Goal: Task Accomplishment & Management: Manage account settings

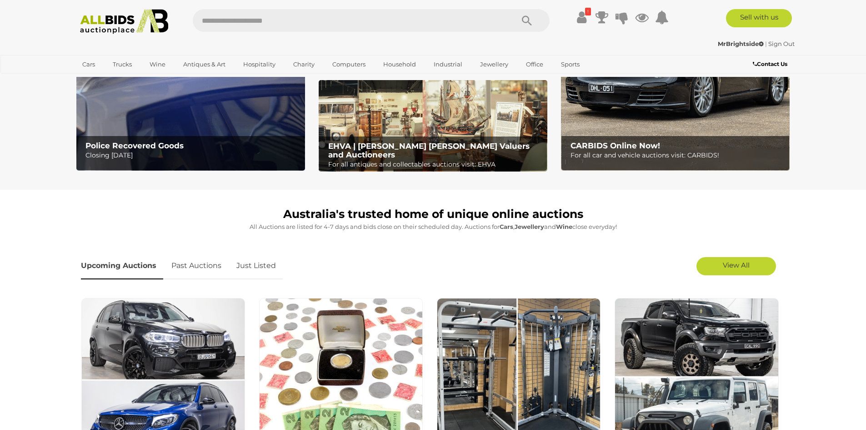
scroll to position [182, 0]
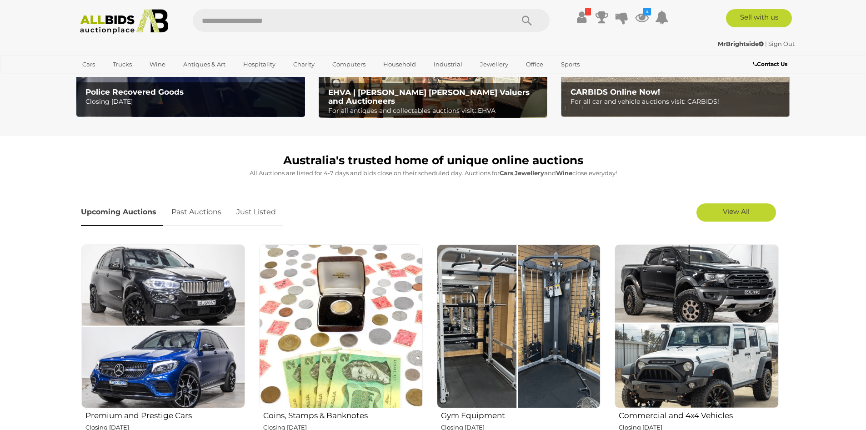
click at [262, 212] on link "Just Listed" at bounding box center [256, 212] width 53 height 27
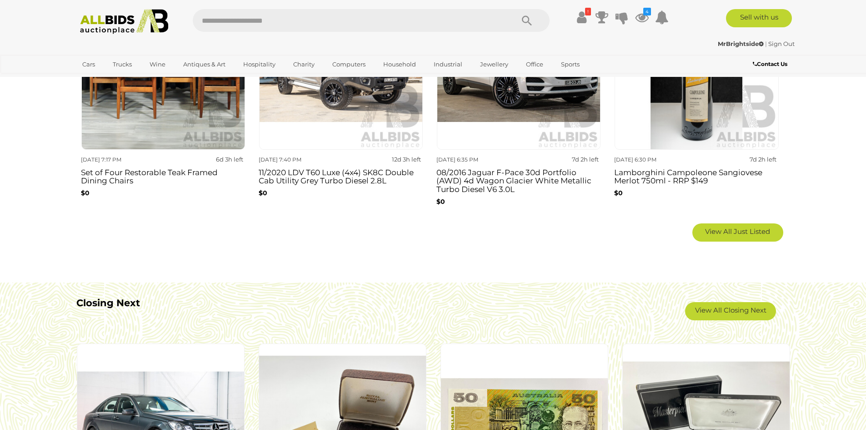
scroll to position [682, 0]
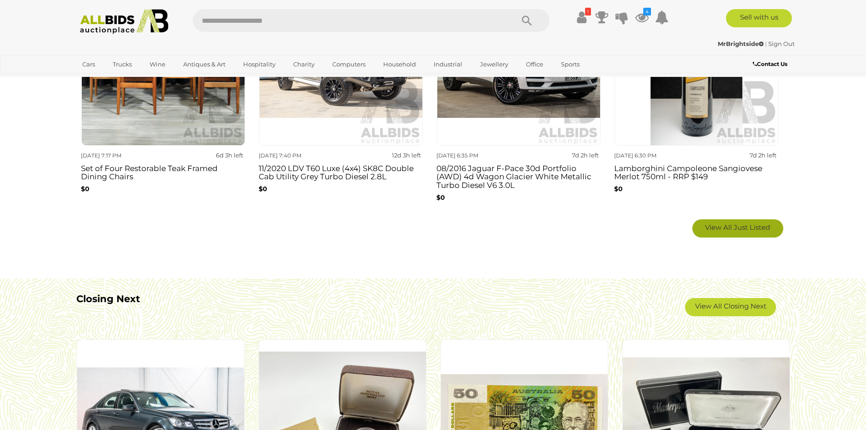
click at [751, 235] on link "View All Just Listed" at bounding box center [738, 228] width 91 height 18
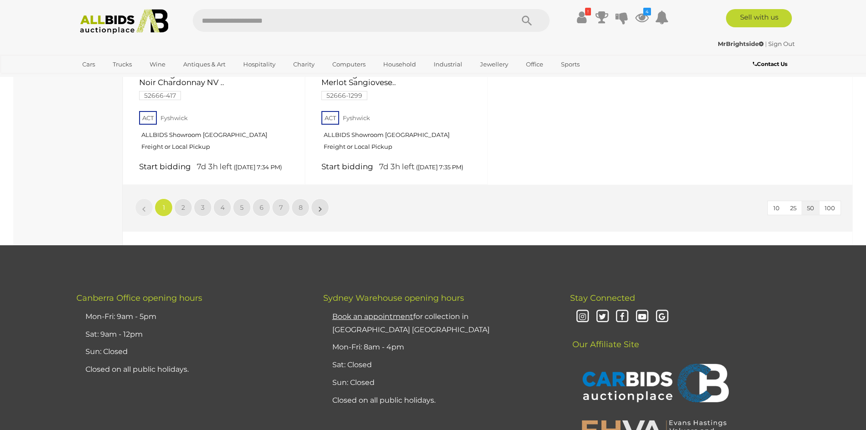
scroll to position [3729, 0]
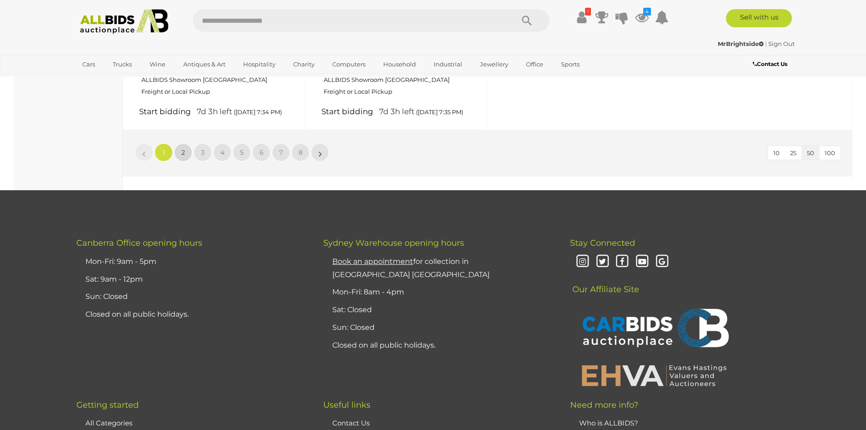
click at [190, 161] on link "2" at bounding box center [183, 152] width 18 height 18
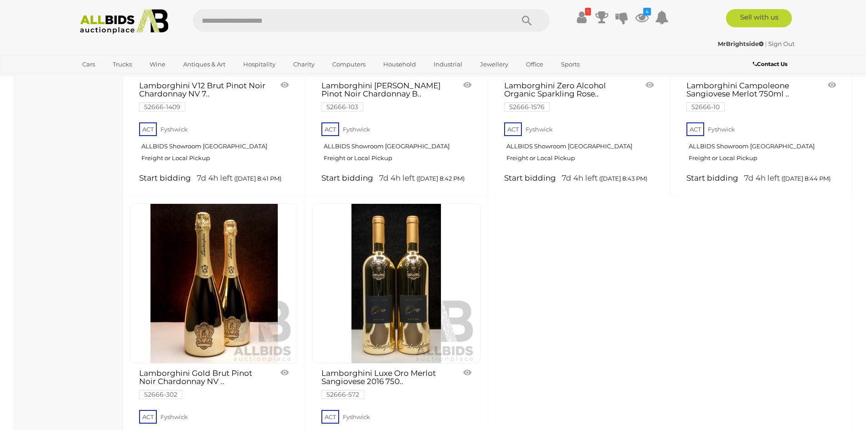
scroll to position [3684, 0]
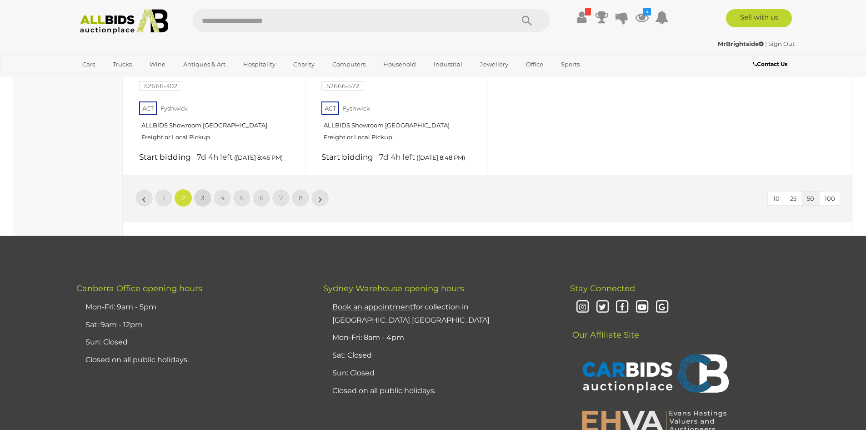
click at [197, 207] on link "3" at bounding box center [203, 198] width 18 height 18
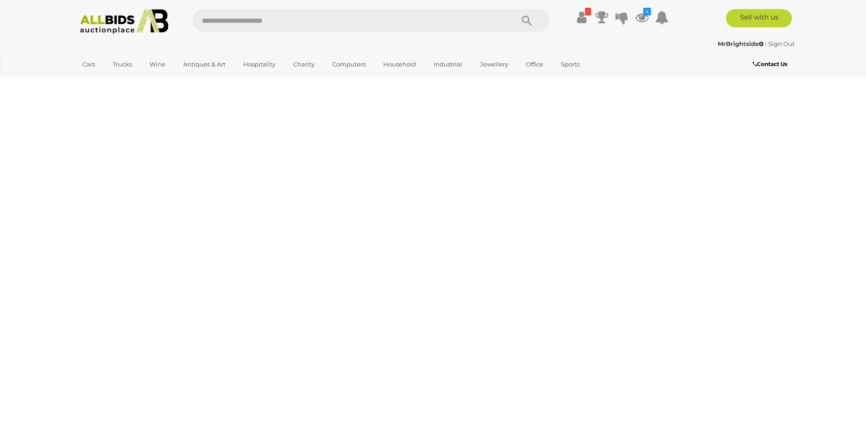
scroll to position [0, 0]
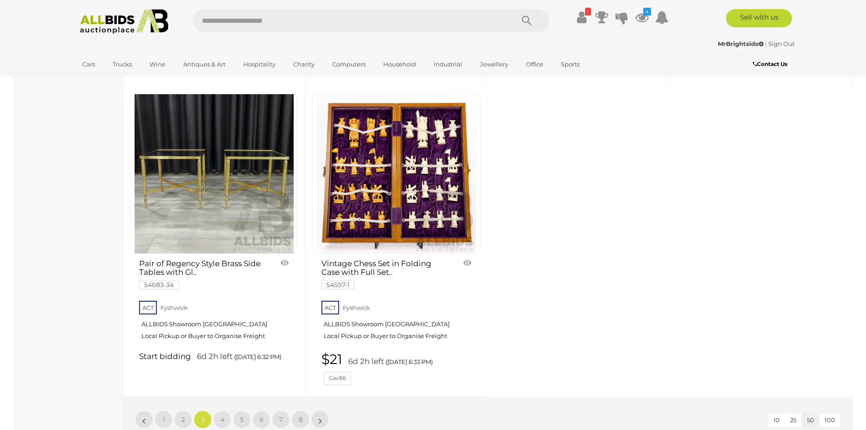
scroll to position [3729, 0]
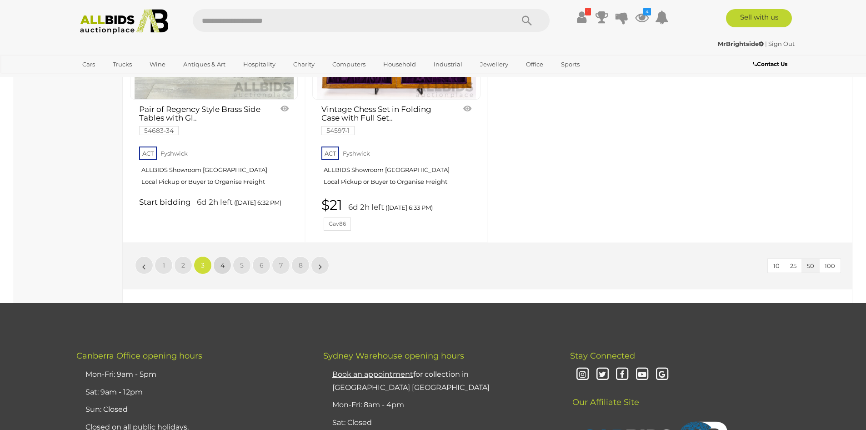
click at [229, 274] on link "4" at bounding box center [222, 265] width 18 height 18
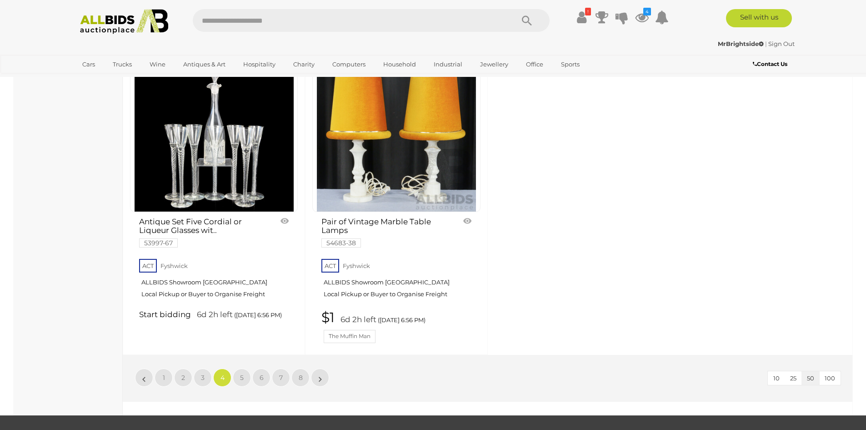
scroll to position [3775, 0]
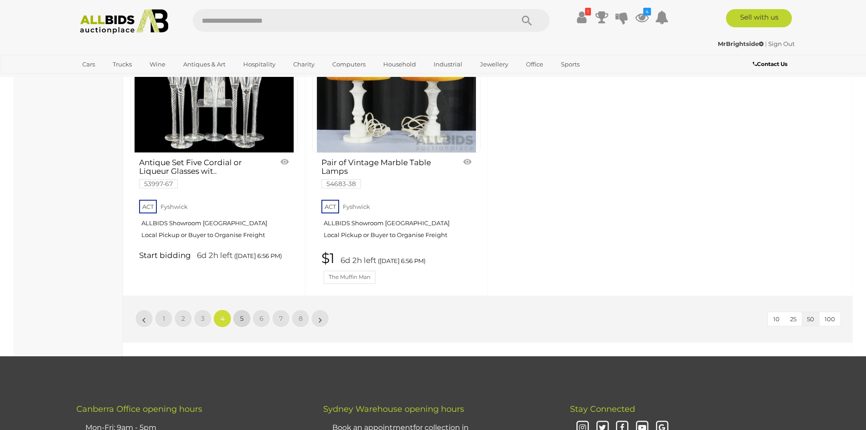
click at [247, 327] on link "5" at bounding box center [242, 318] width 18 height 18
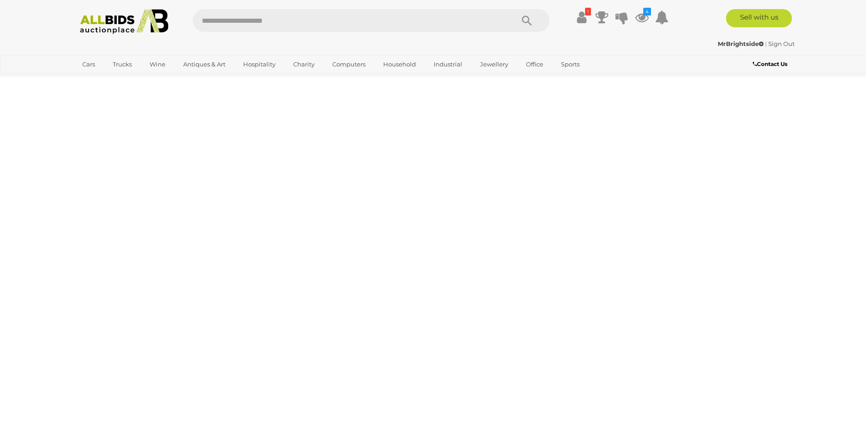
scroll to position [0, 0]
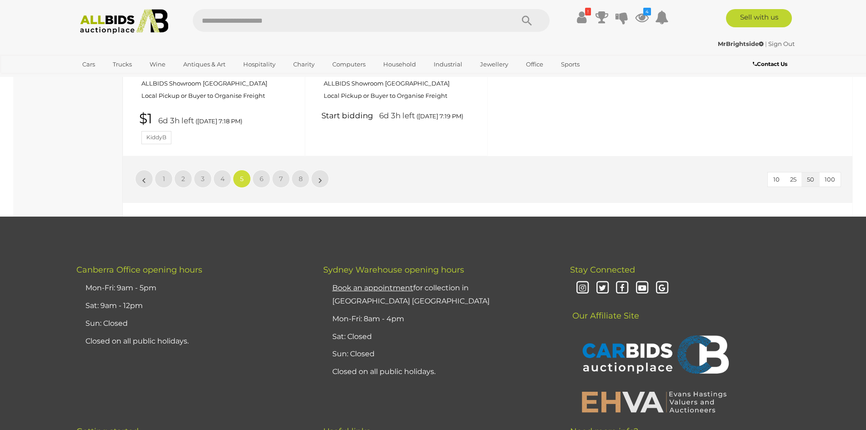
scroll to position [3911, 0]
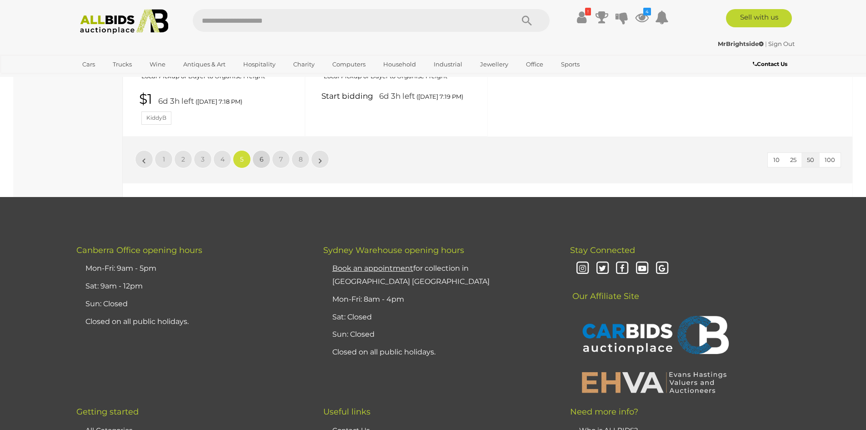
click at [267, 168] on link "6" at bounding box center [261, 159] width 18 height 18
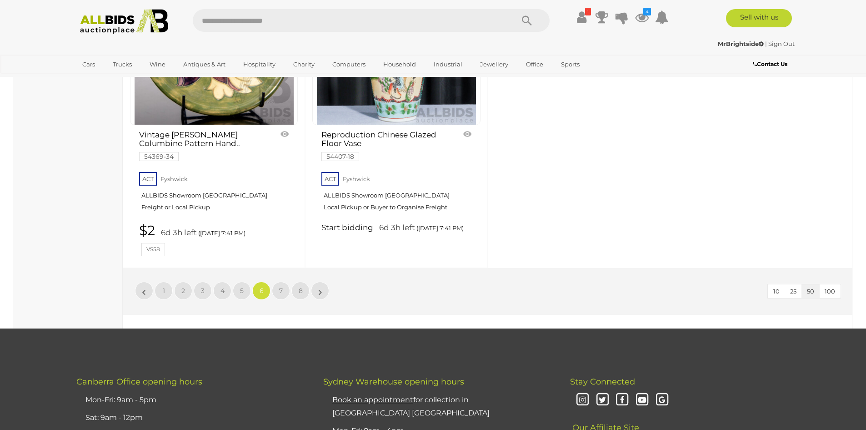
scroll to position [3820, 0]
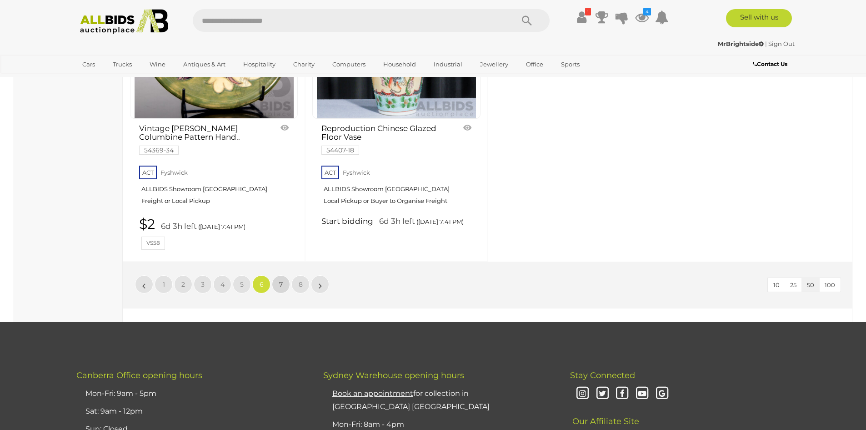
click at [278, 291] on link "7" at bounding box center [281, 284] width 18 height 18
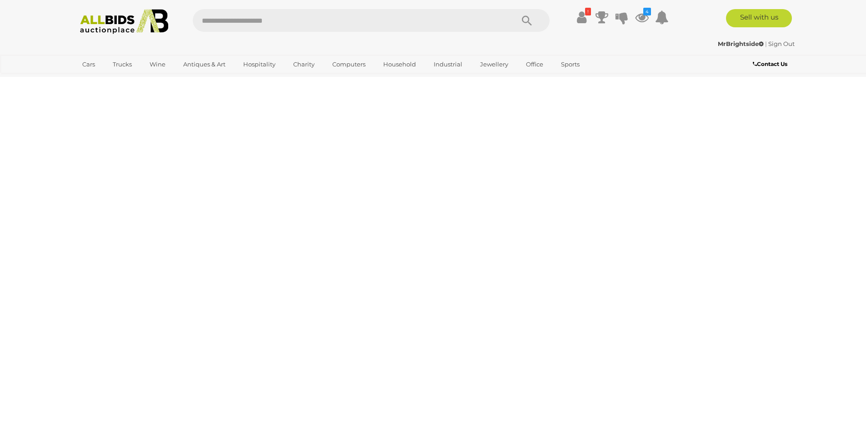
scroll to position [0, 0]
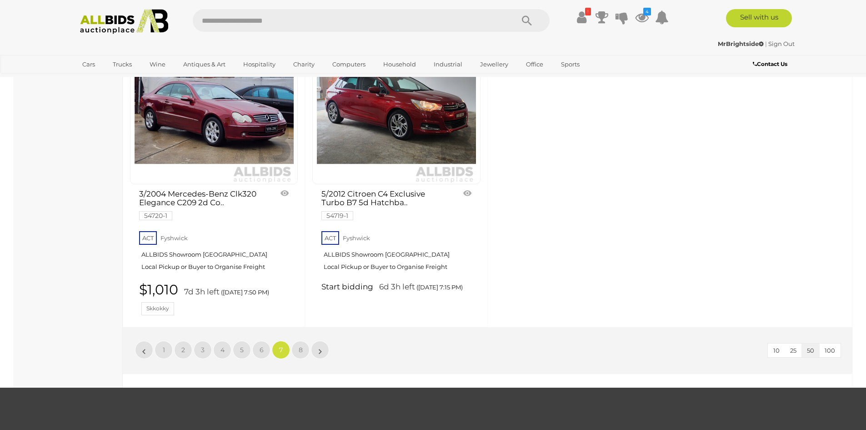
scroll to position [3684, 0]
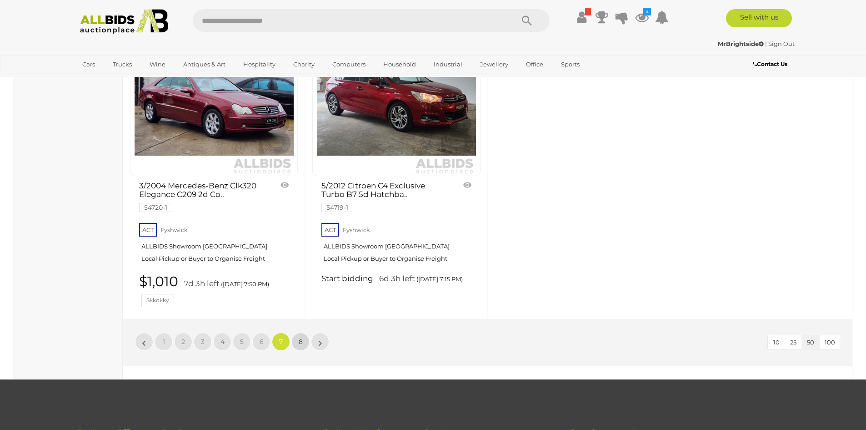
click at [302, 346] on span "8" at bounding box center [301, 341] width 4 height 8
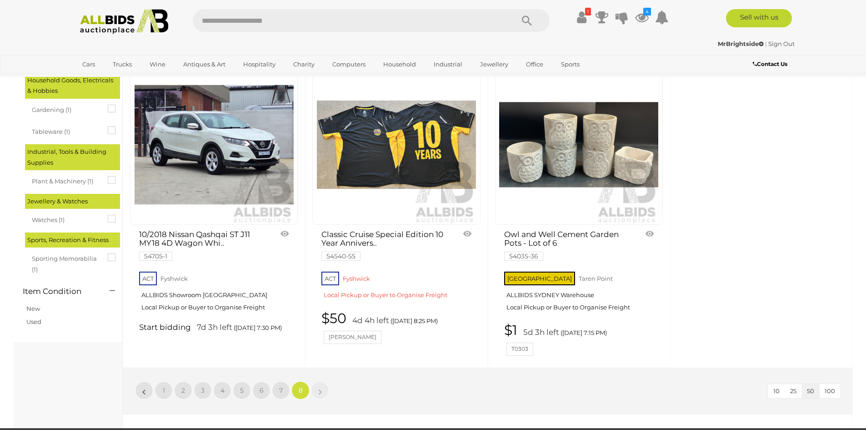
scroll to position [637, 0]
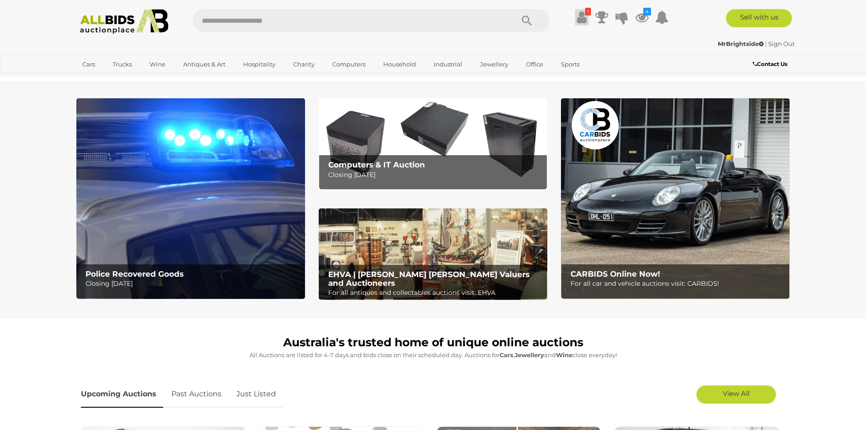
click at [582, 22] on icon at bounding box center [582, 17] width 10 height 16
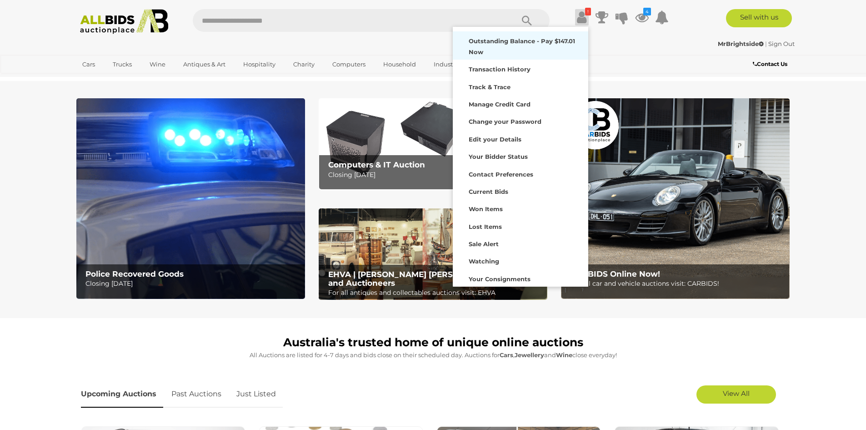
click at [548, 46] on div "Outstanding Balance - Pay $147.01 Now" at bounding box center [520, 46] width 131 height 24
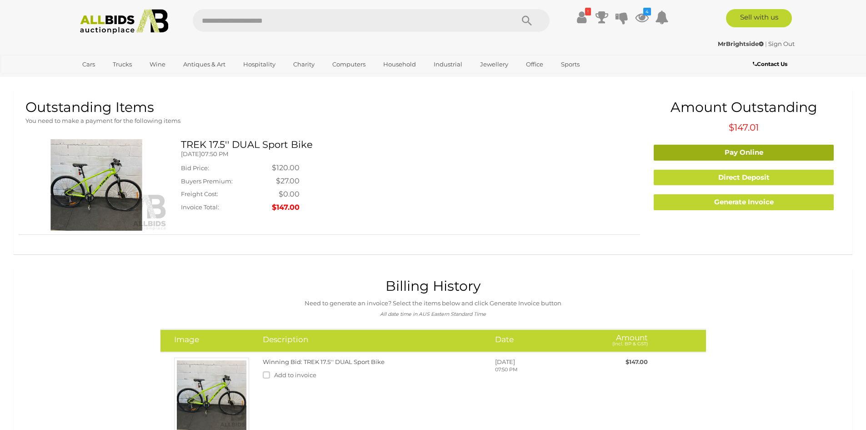
click at [724, 159] on link "Pay Online" at bounding box center [744, 153] width 180 height 16
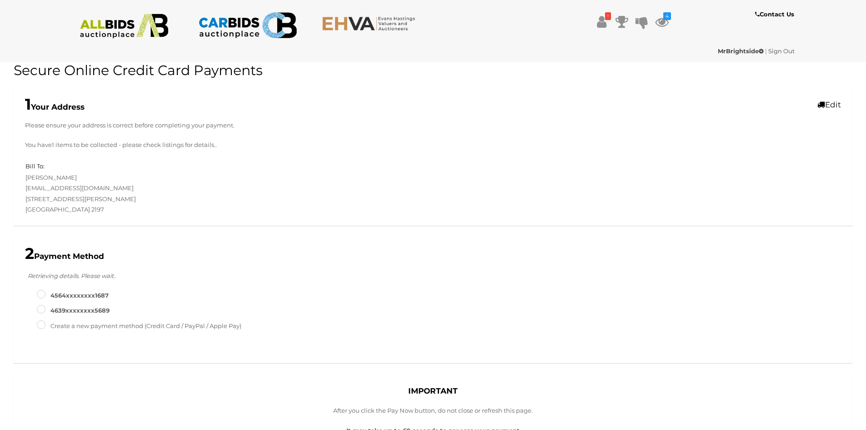
type input "**********"
type input "*"
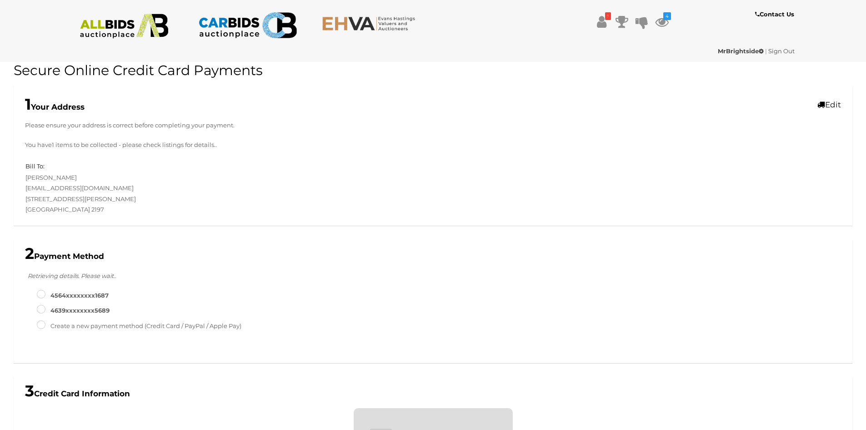
scroll to position [286, 0]
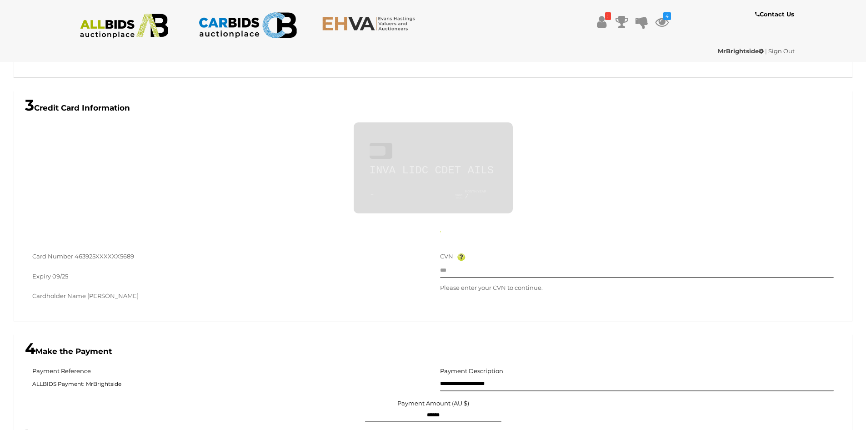
type input "**********"
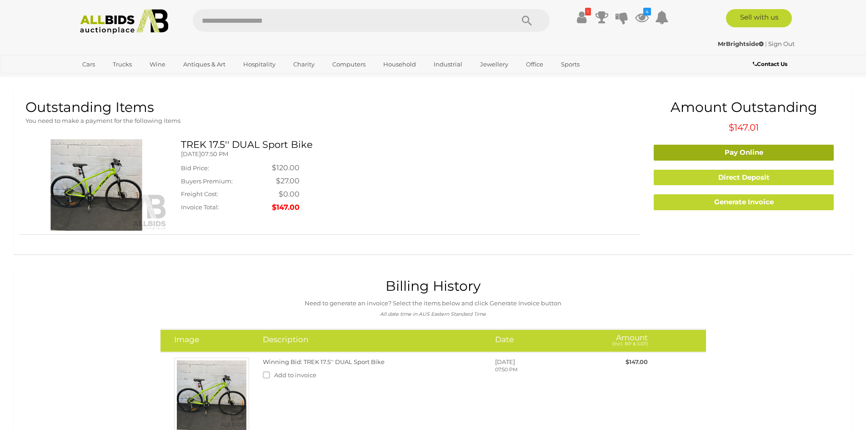
click at [724, 151] on link "Pay Online" at bounding box center [744, 153] width 180 height 16
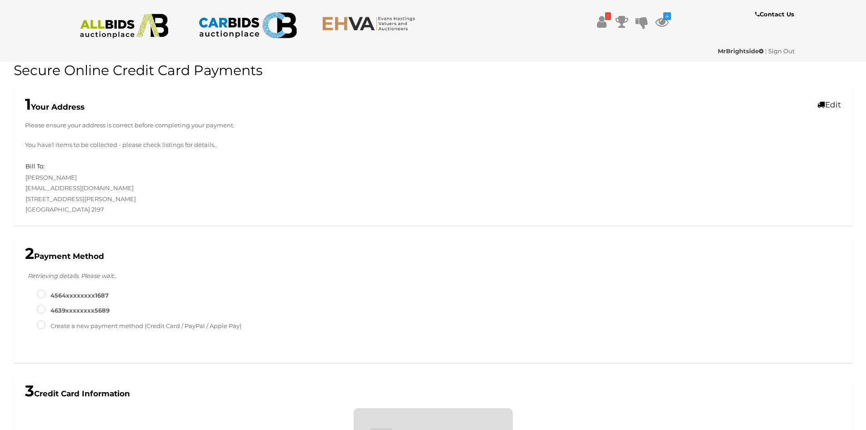
scroll to position [286, 0]
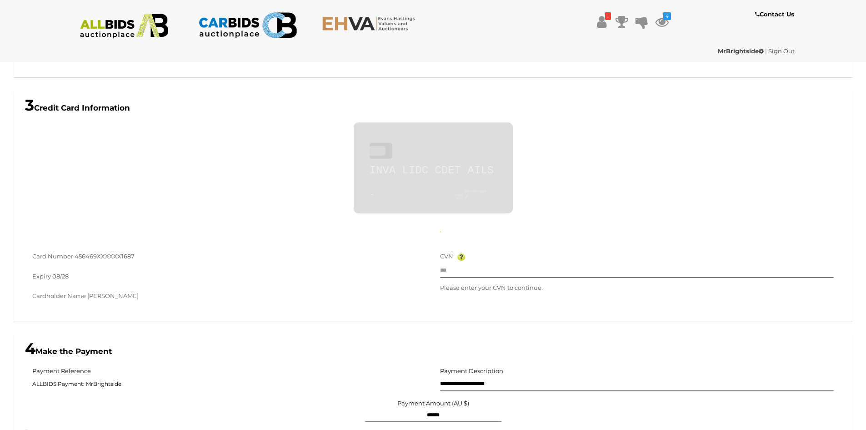
type input "**********"
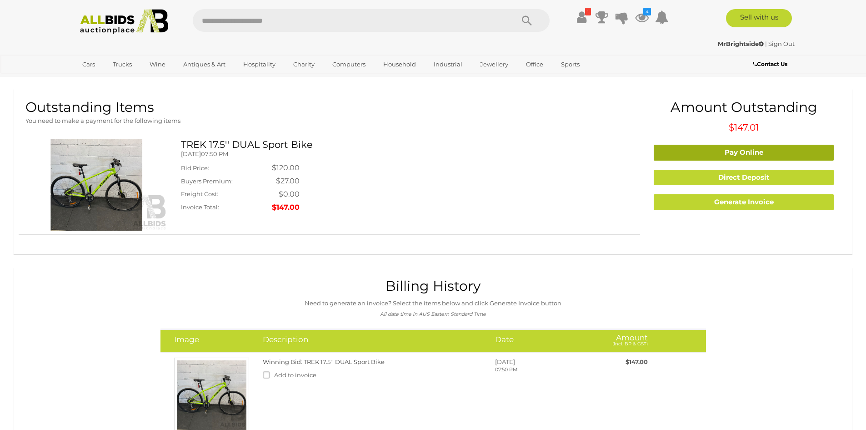
click at [677, 155] on link "Pay Online" at bounding box center [744, 153] width 180 height 16
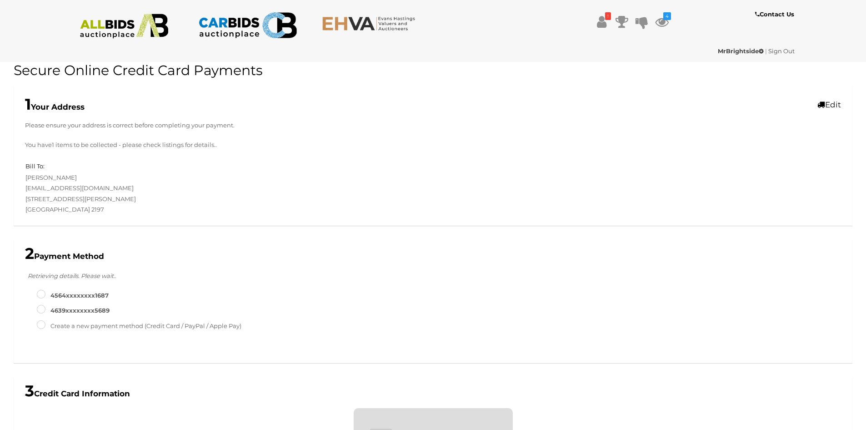
scroll to position [286, 0]
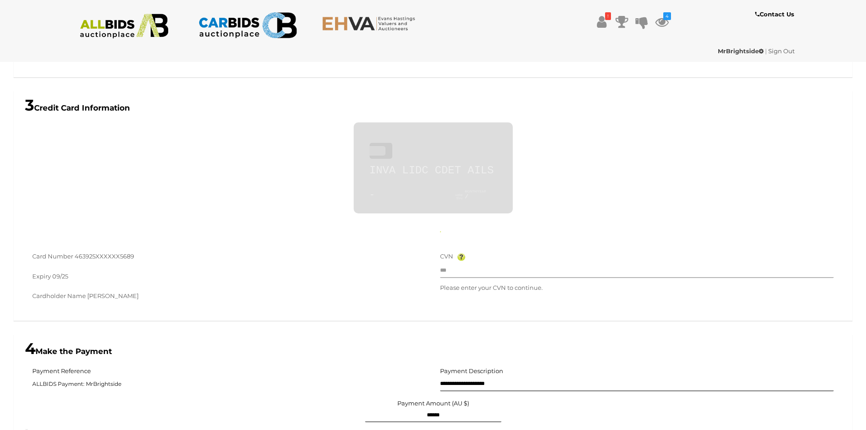
click at [453, 269] on input "text" at bounding box center [637, 271] width 394 height 14
type input "**********"
type input "**"
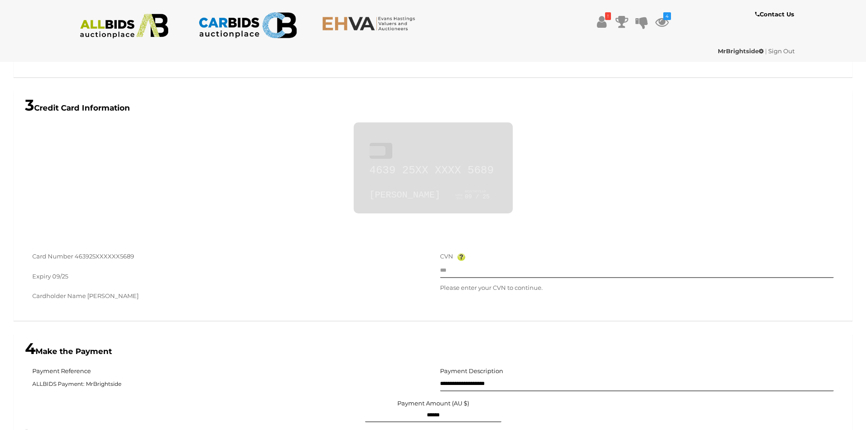
type input "****"
type input "***"
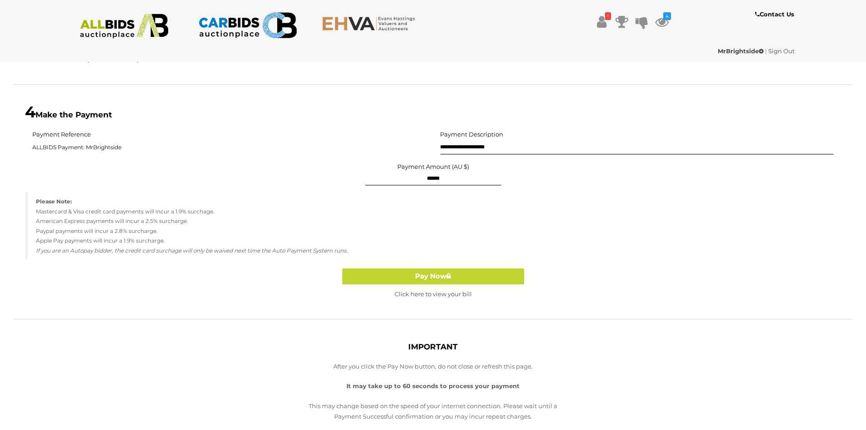
scroll to position [558, 0]
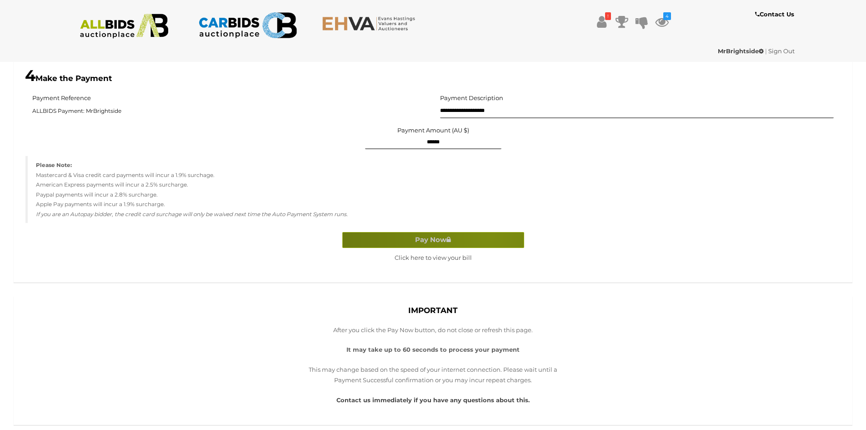
click at [492, 236] on button "Pay Now" at bounding box center [433, 240] width 182 height 16
